Goal: Navigation & Orientation: Find specific page/section

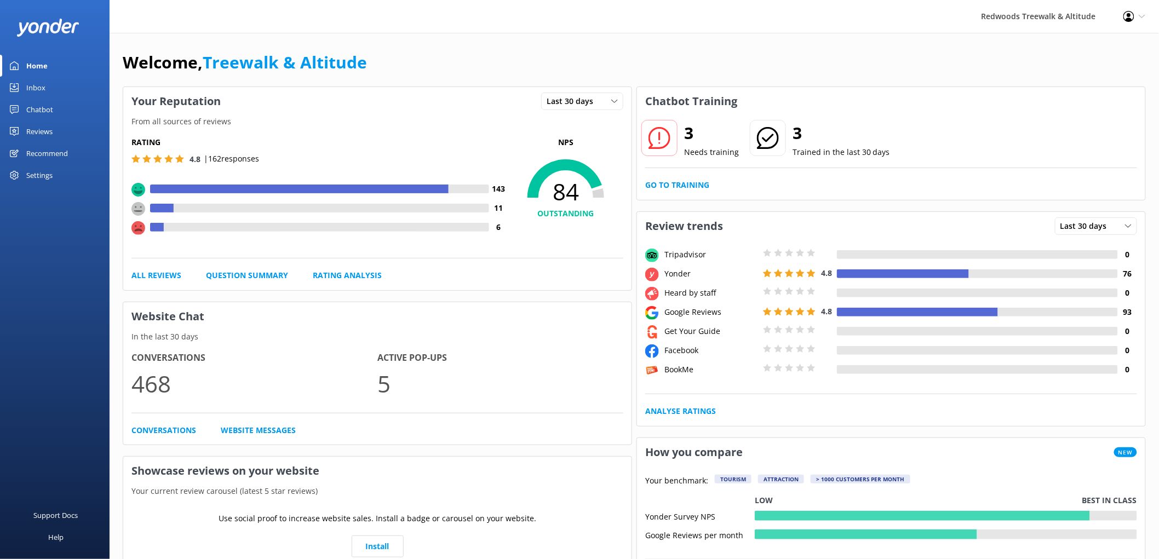
click at [81, 127] on link "Reviews" at bounding box center [55, 132] width 110 height 22
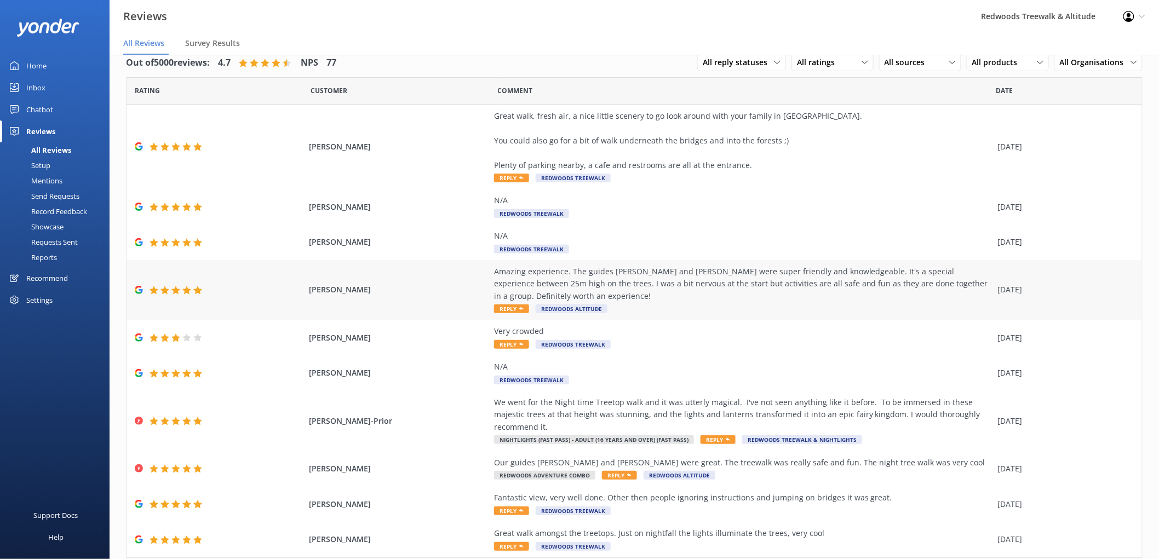
scroll to position [26, 0]
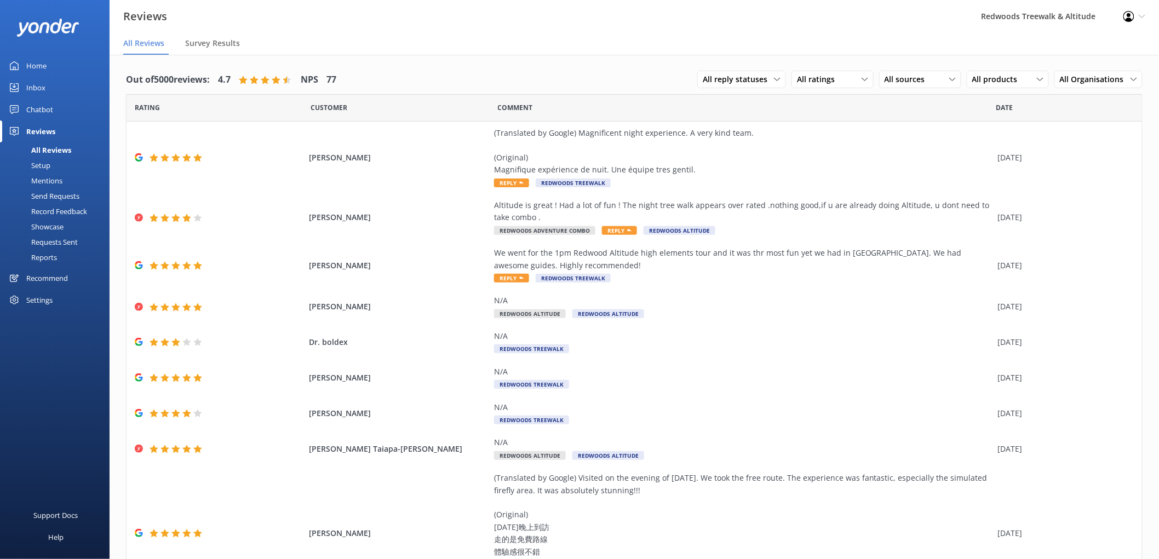
click at [70, 81] on link "Inbox" at bounding box center [55, 88] width 110 height 22
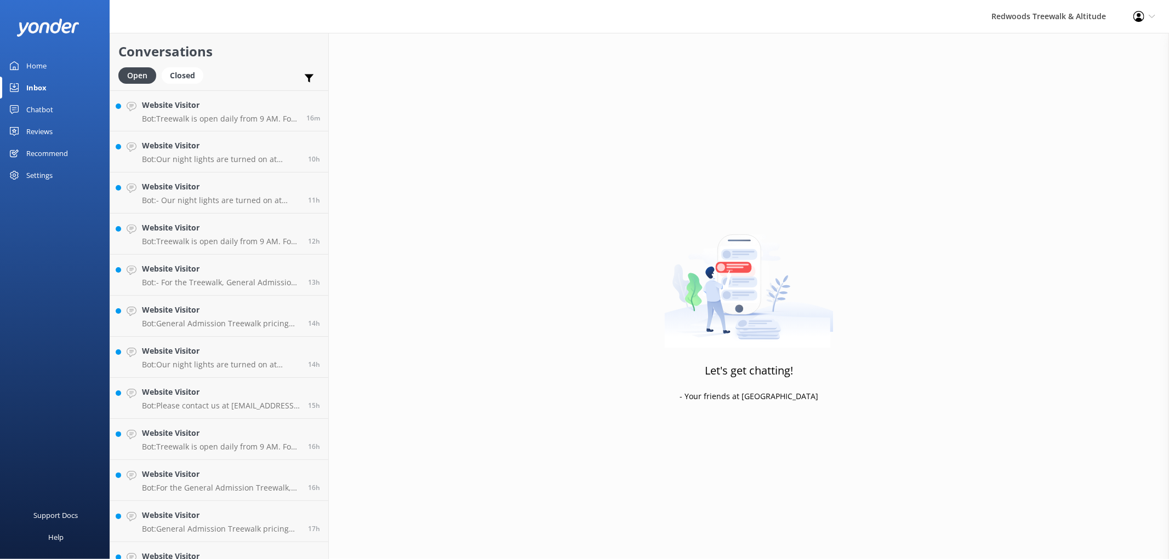
click at [50, 73] on link "Home" at bounding box center [55, 66] width 110 height 22
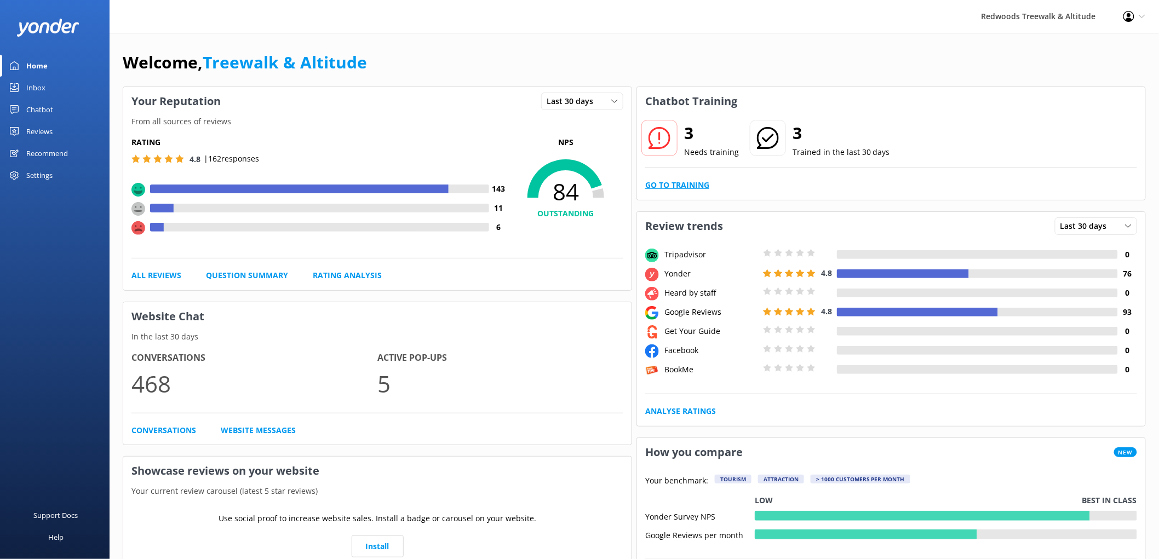
click at [675, 187] on link "Go to Training" at bounding box center [677, 185] width 64 height 12
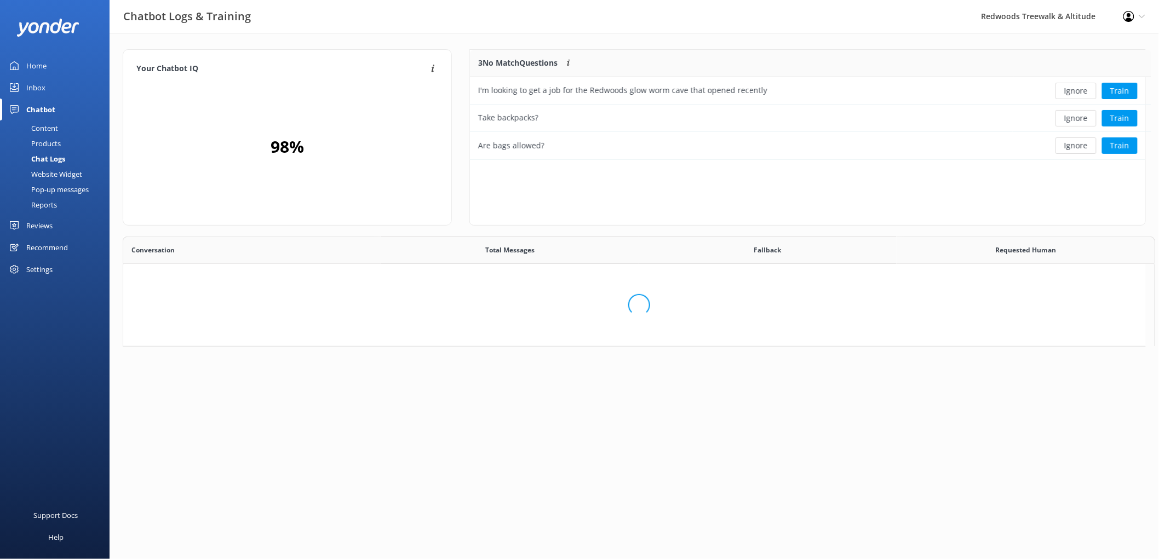
scroll to position [375, 1014]
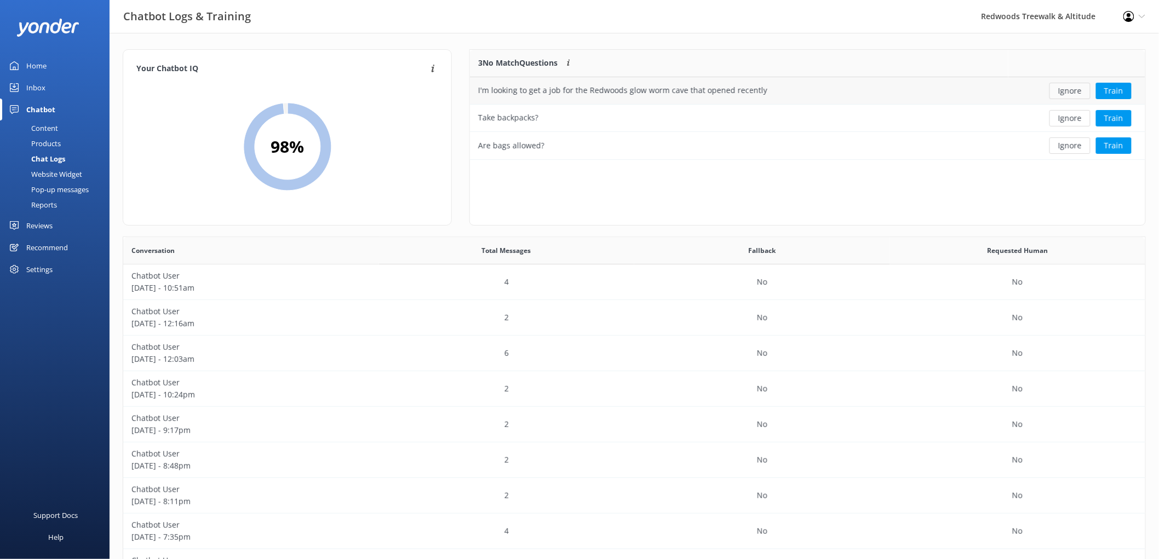
click at [1066, 91] on button "Ignore" at bounding box center [1070, 91] width 41 height 16
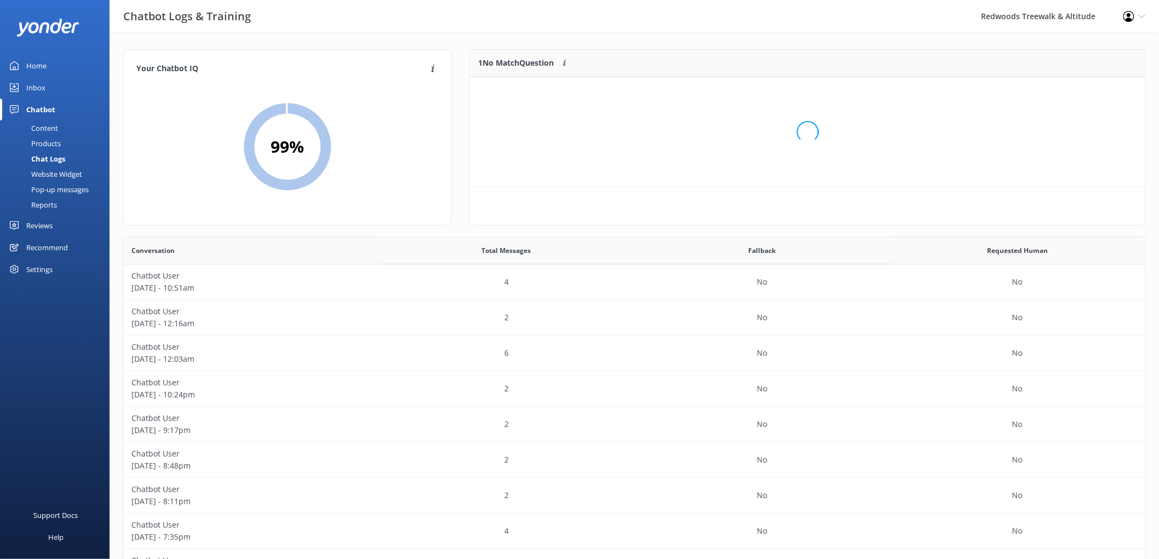
scroll to position [46, 666]
click at [1066, 91] on button "Ignore" at bounding box center [1070, 91] width 41 height 16
click at [47, 67] on link "Home" at bounding box center [55, 66] width 110 height 22
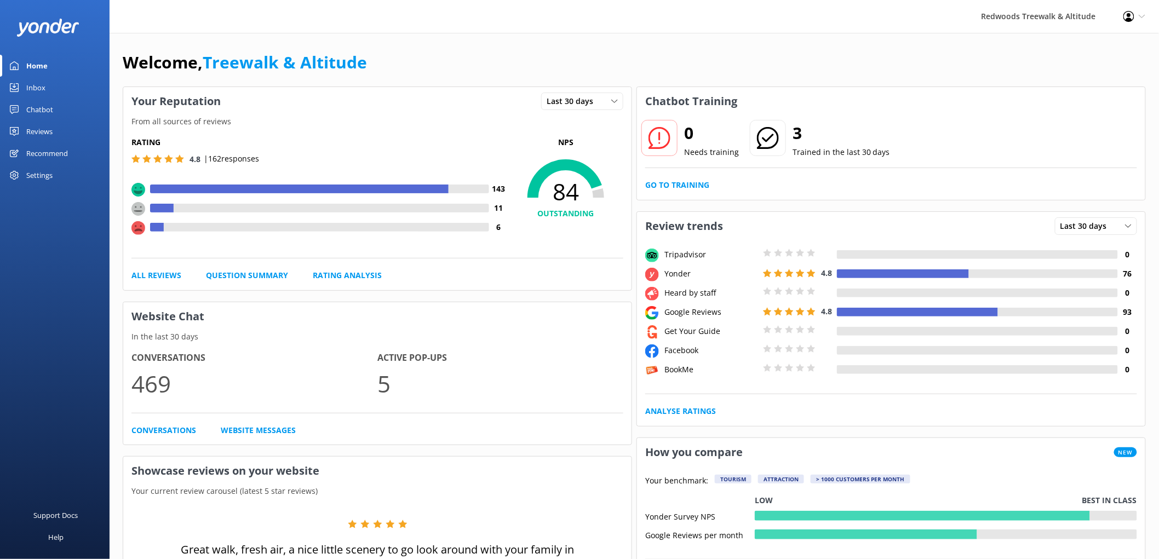
click at [53, 130] on link "Reviews" at bounding box center [55, 132] width 110 height 22
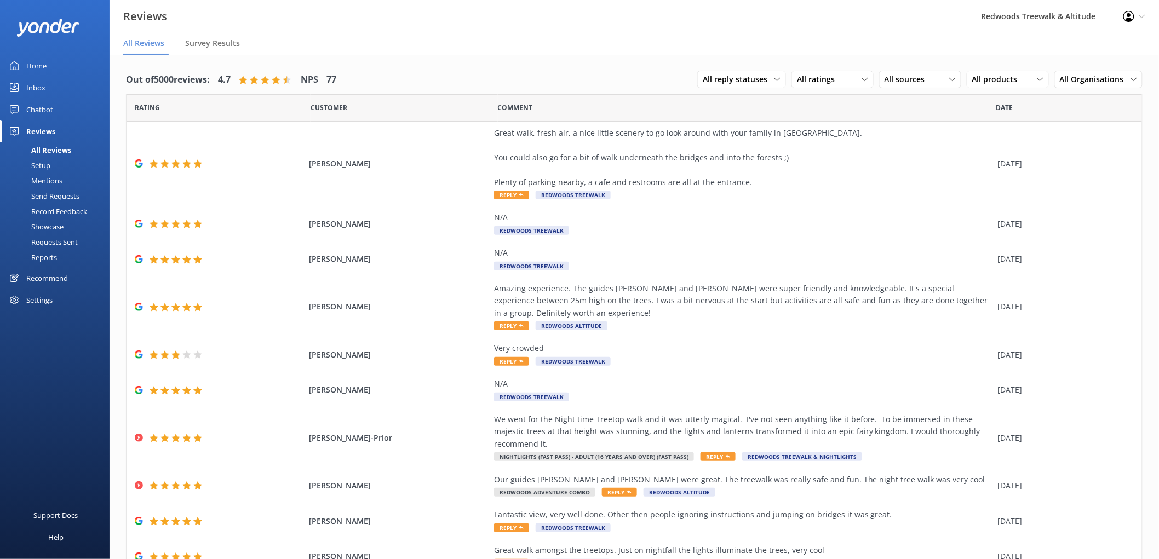
click at [48, 70] on link "Home" at bounding box center [55, 66] width 110 height 22
